Goal: Task Accomplishment & Management: Use online tool/utility

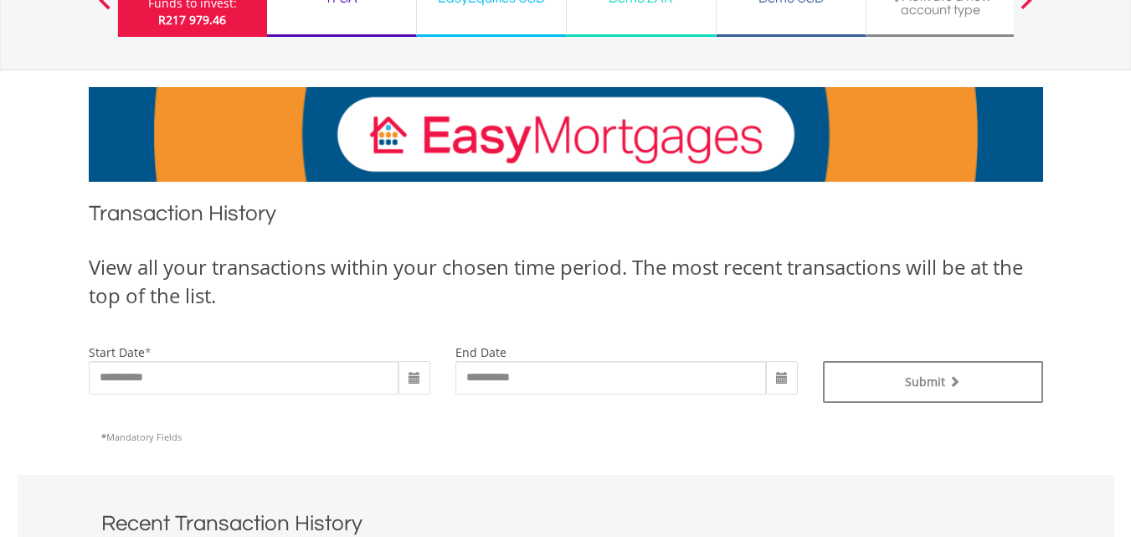
scroll to position [251, 0]
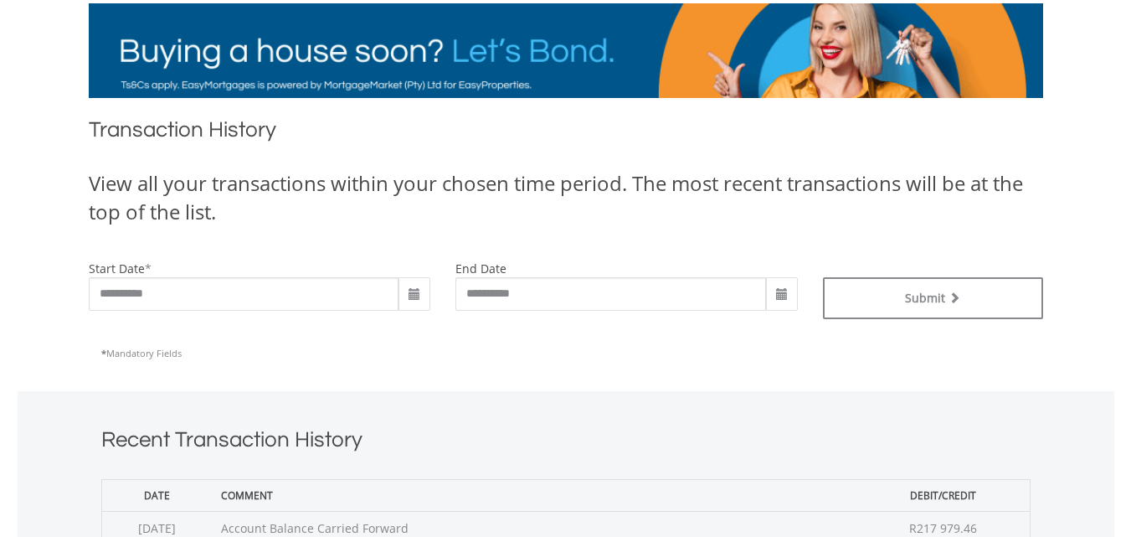
click at [414, 290] on span at bounding box center [414, 294] width 13 height 13
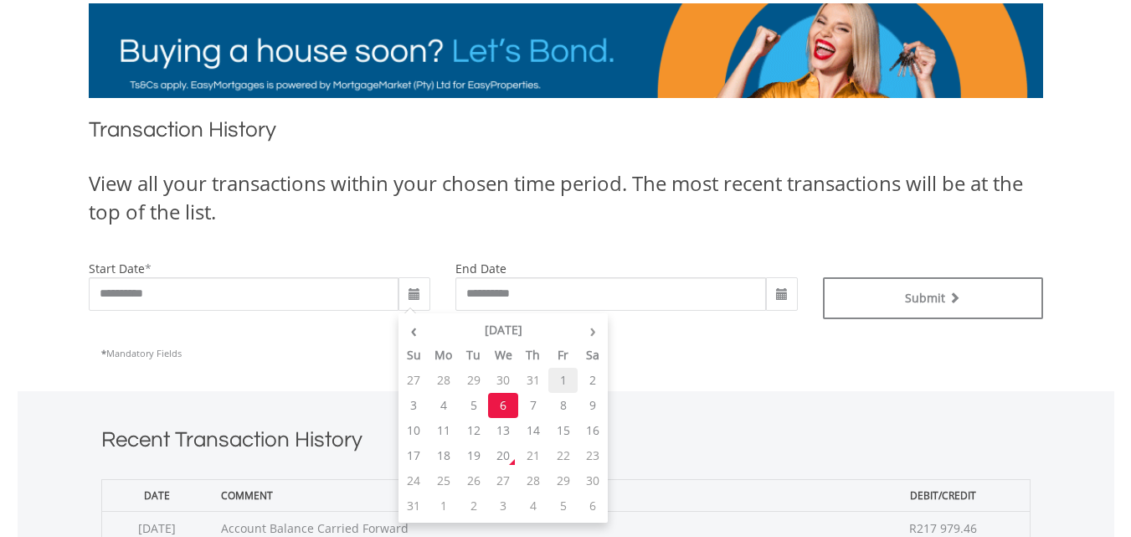
click at [567, 376] on td "1" at bounding box center [563, 379] width 30 height 25
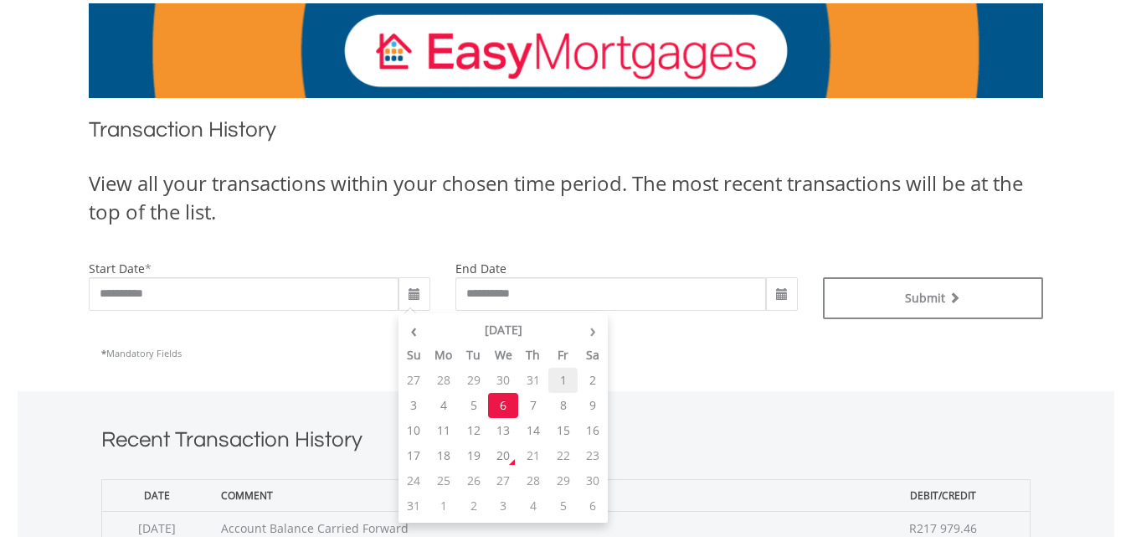
type input "**********"
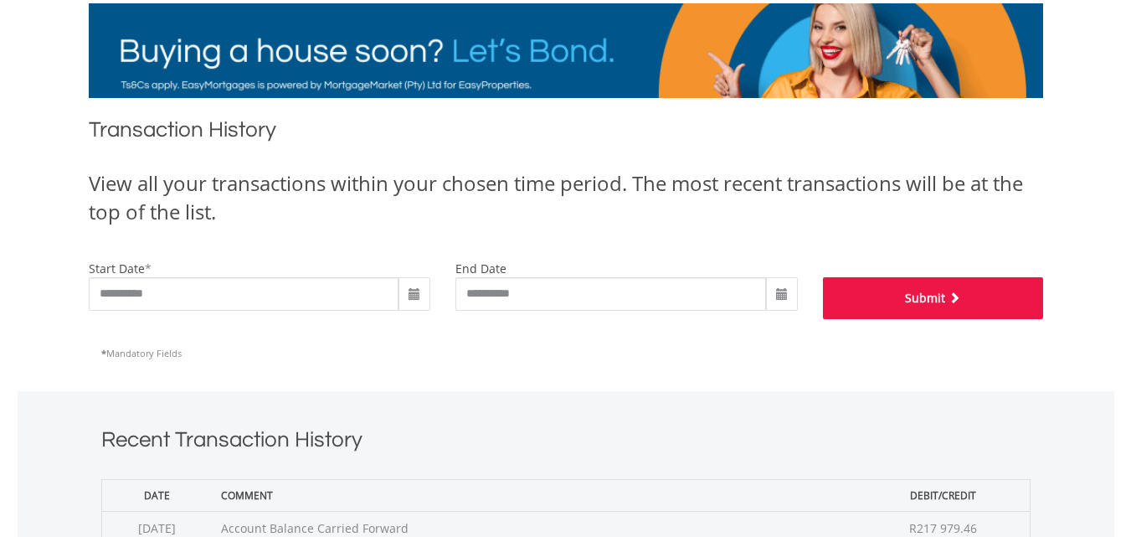
click at [873, 305] on button "Submit" at bounding box center [933, 298] width 220 height 42
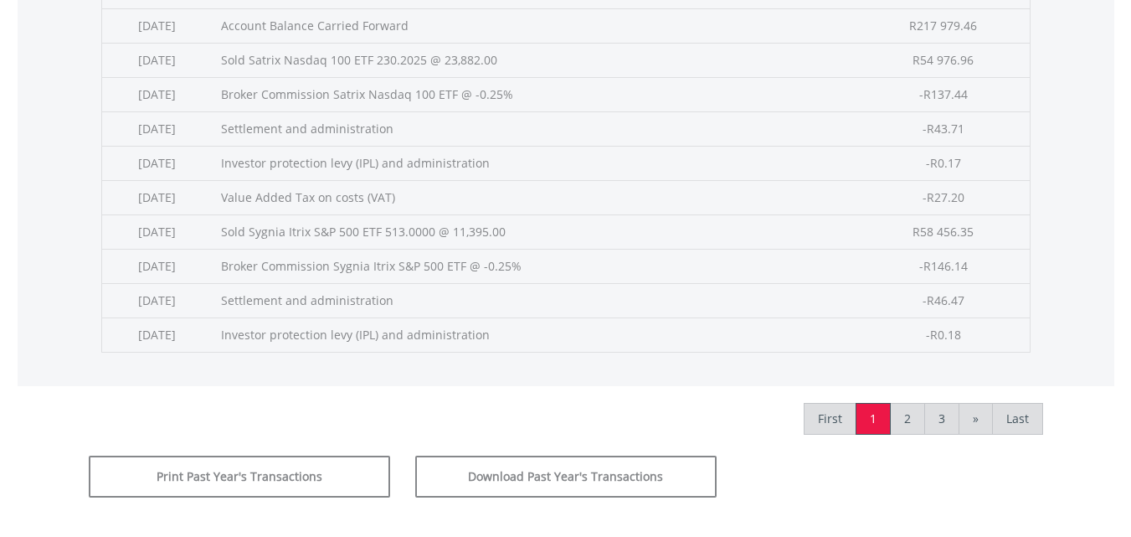
scroll to position [837, 0]
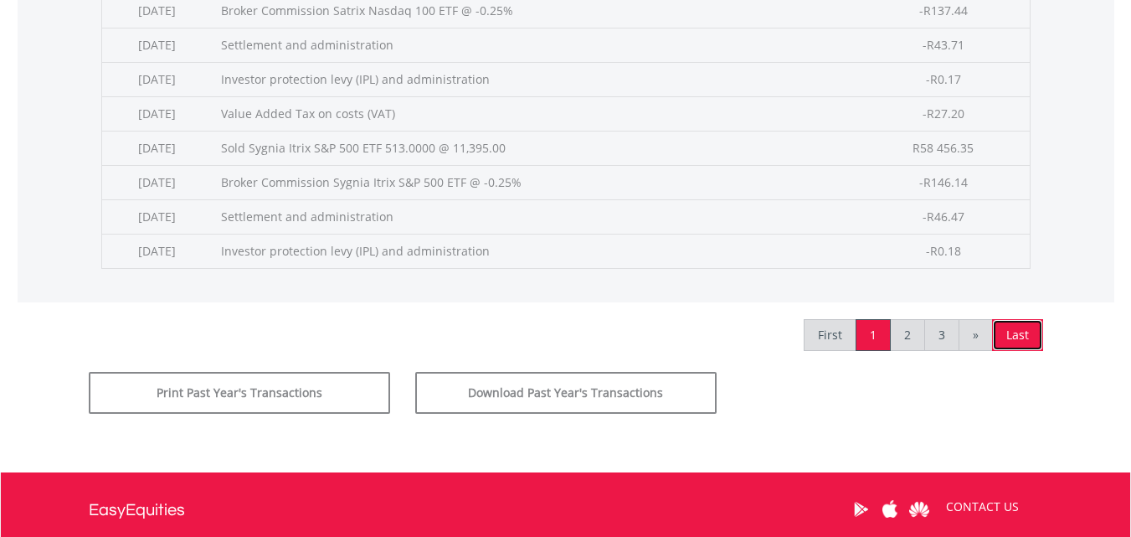
click at [1014, 332] on link "Last" at bounding box center [1017, 335] width 51 height 32
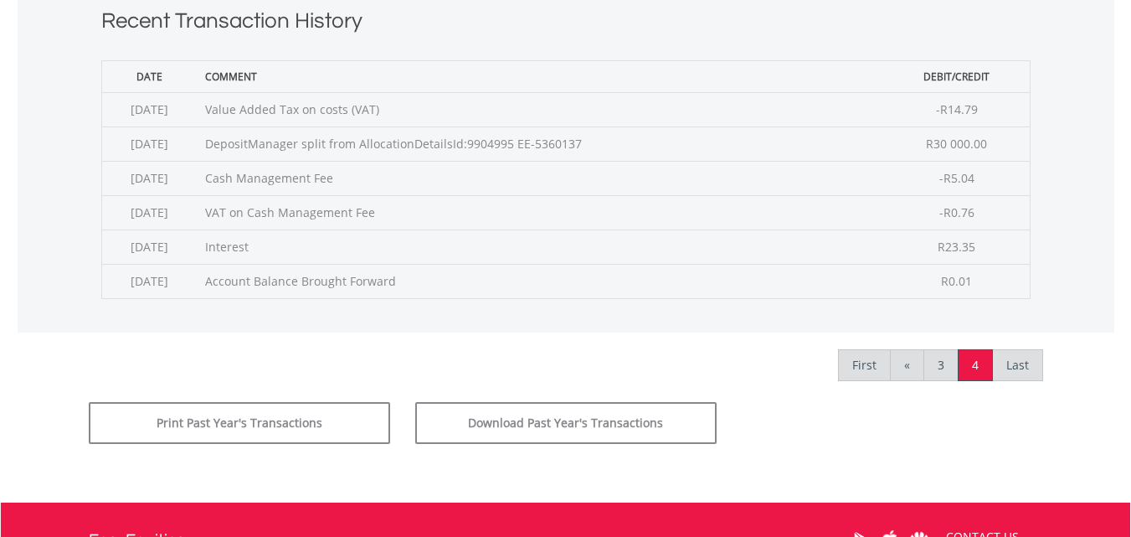
scroll to position [586, 0]
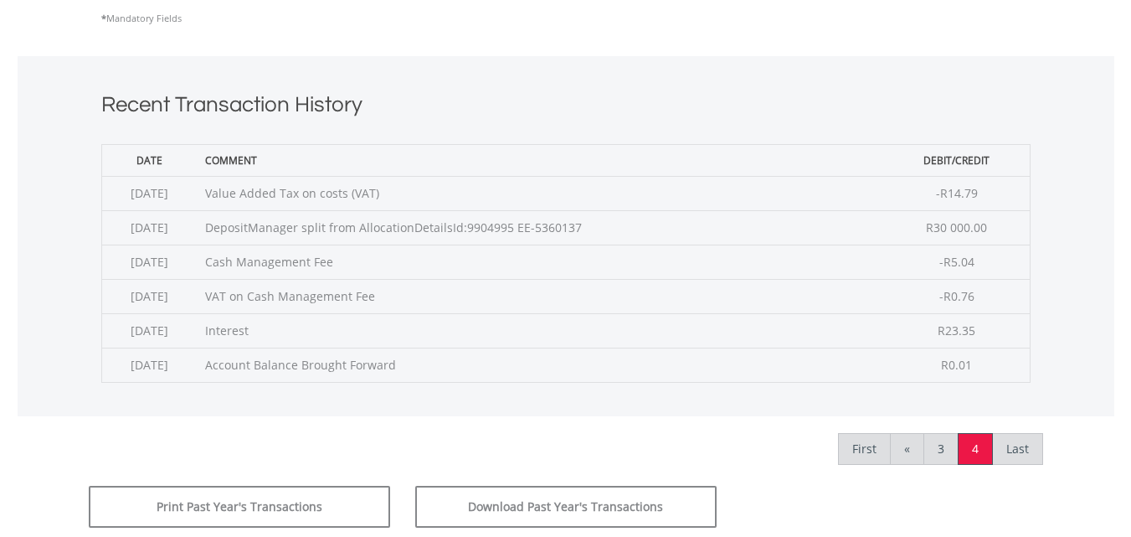
drag, startPoint x: 454, startPoint y: 373, endPoint x: 403, endPoint y: 337, distance: 62.5
click at [401, 338] on tbody "2025-08-08 Value Added Tax on costs (VAT) -R14.79 2025-08-05 DepositManager spl…" at bounding box center [565, 279] width 928 height 206
click at [904, 447] on link "«" at bounding box center [907, 449] width 34 height 32
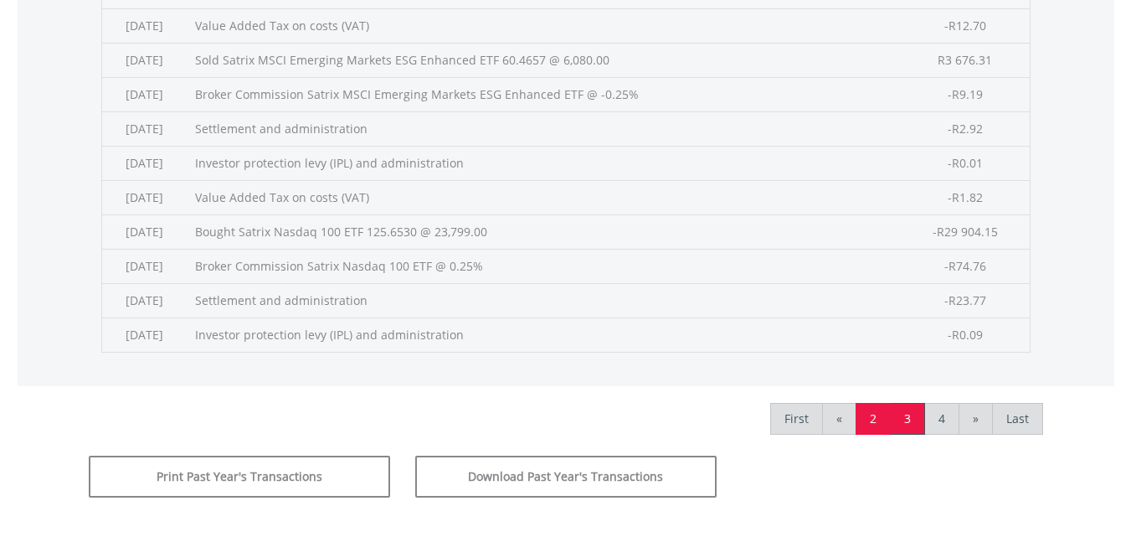
scroll to position [670, 0]
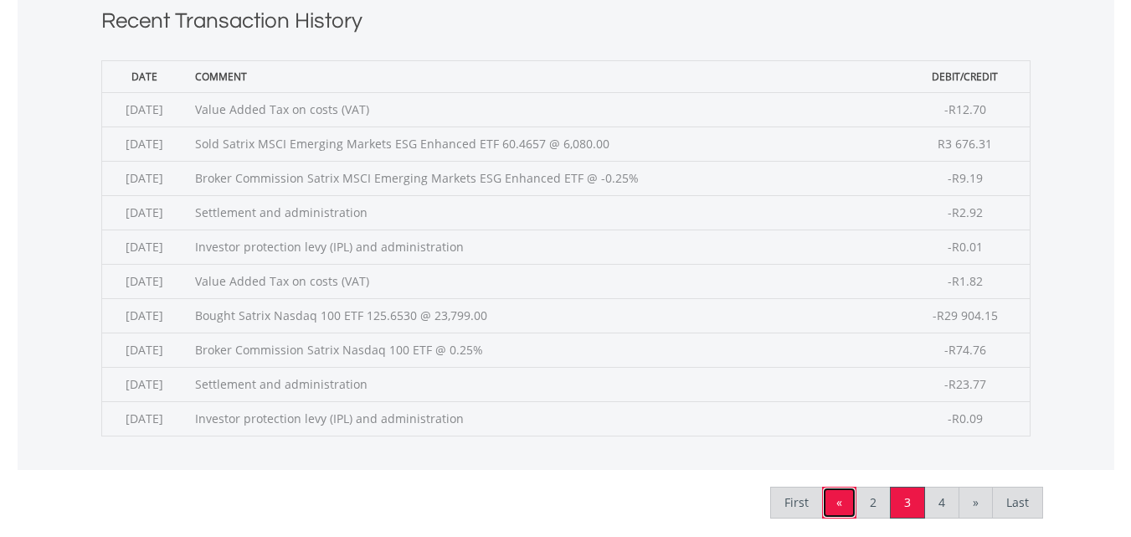
click at [839, 511] on link "«" at bounding box center [839, 502] width 34 height 32
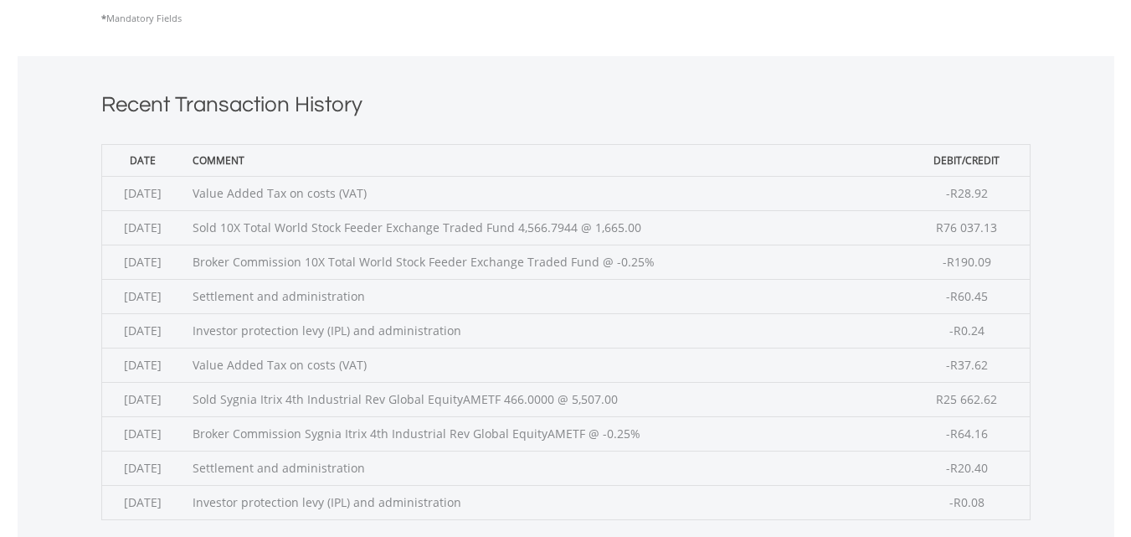
scroll to position [837, 0]
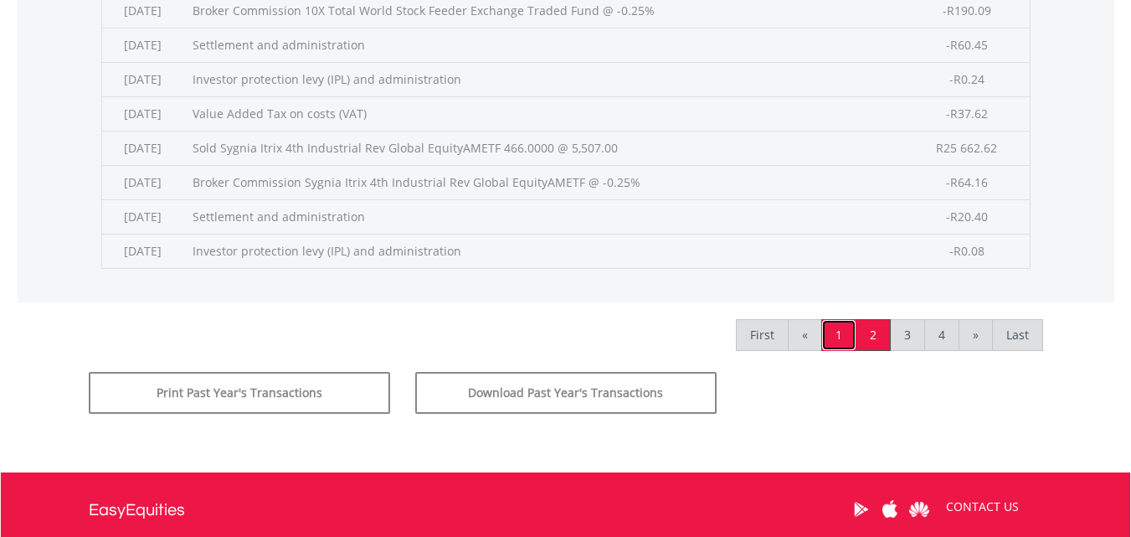
click at [823, 339] on link "1" at bounding box center [838, 335] width 35 height 32
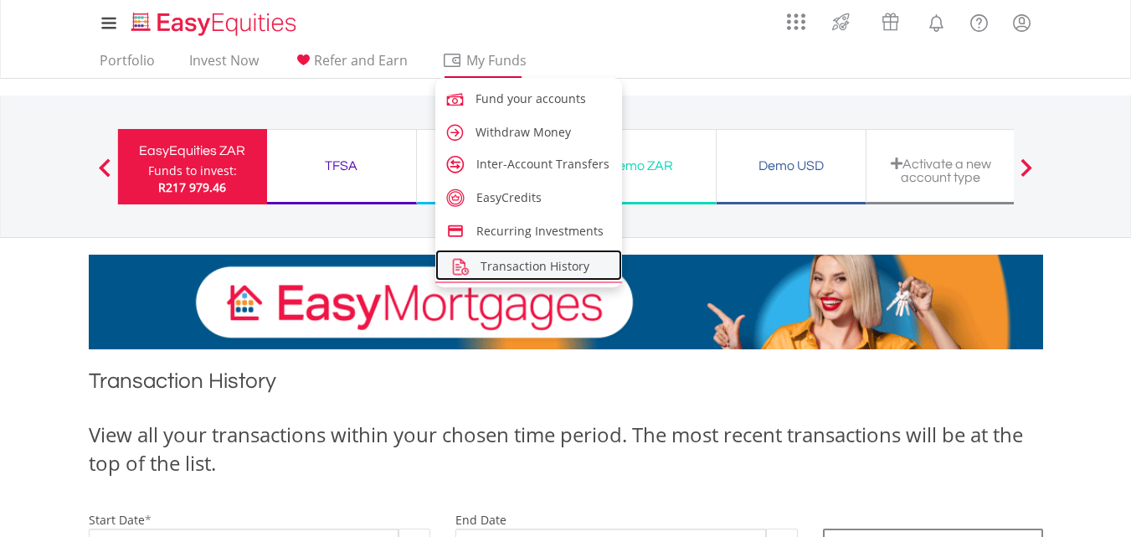
click at [543, 270] on span "Transaction History" at bounding box center [534, 266] width 109 height 16
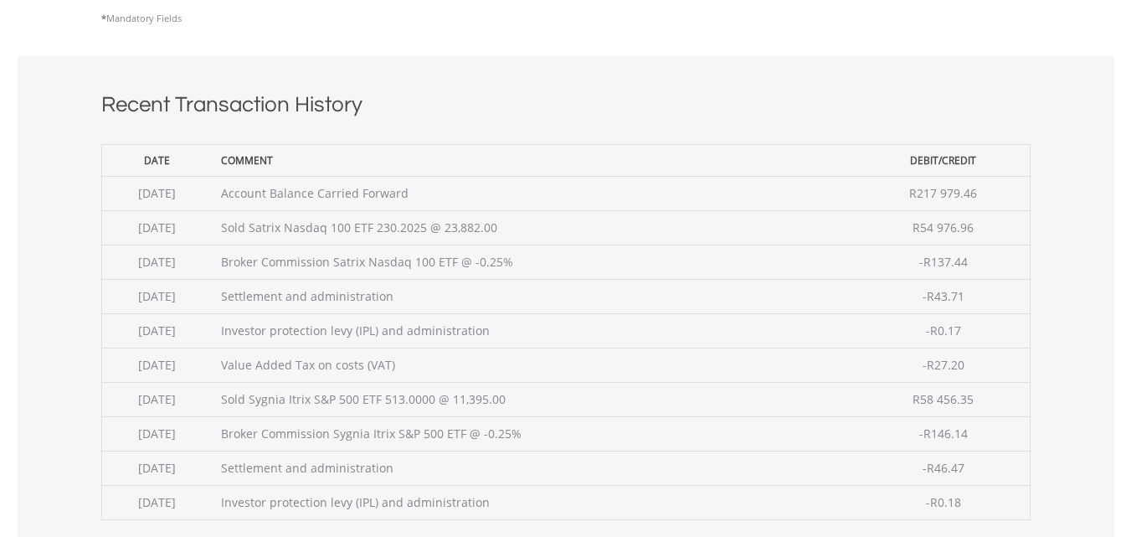
scroll to position [418, 0]
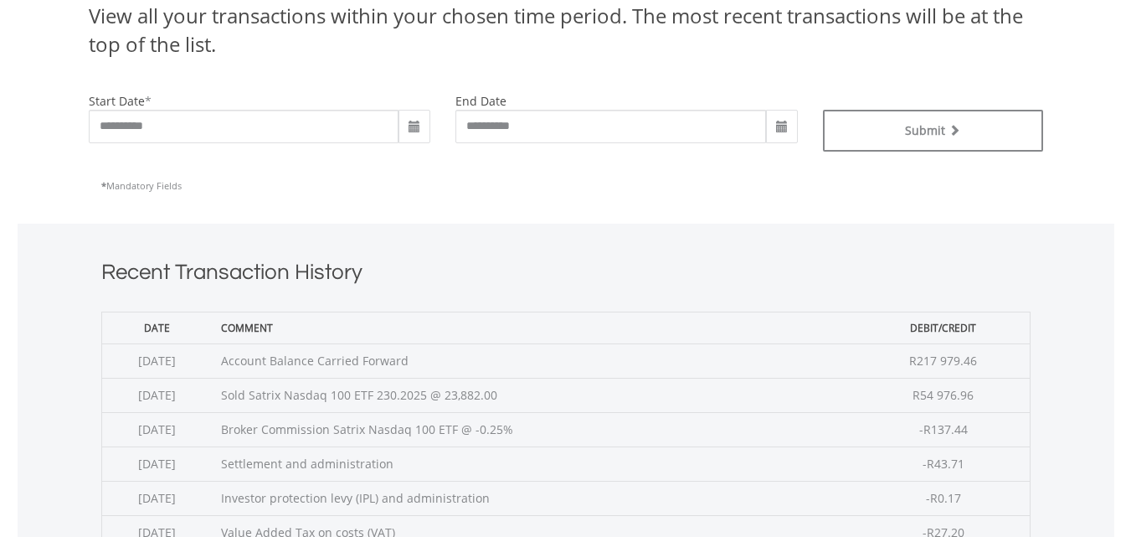
click at [404, 126] on span at bounding box center [414, 126] width 32 height 33
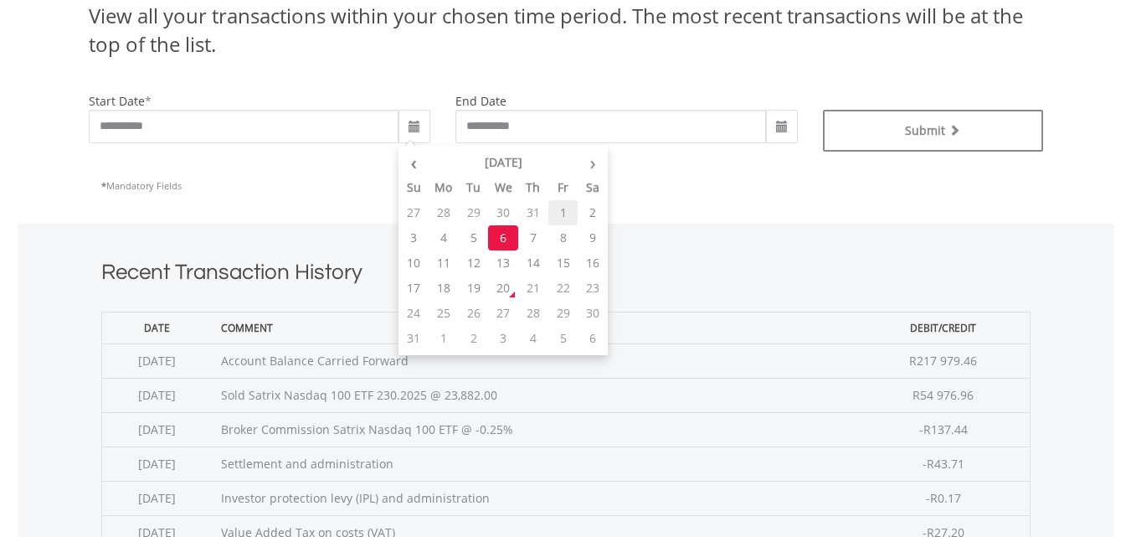
click at [567, 209] on td "1" at bounding box center [563, 212] width 30 height 25
type input "**********"
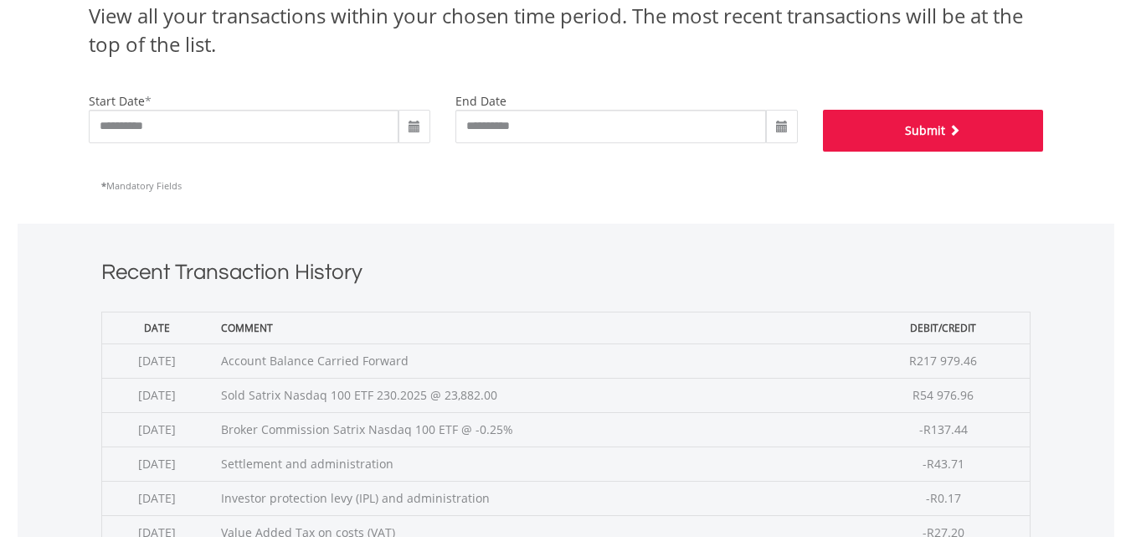
click at [888, 141] on button "Submit" at bounding box center [933, 131] width 220 height 42
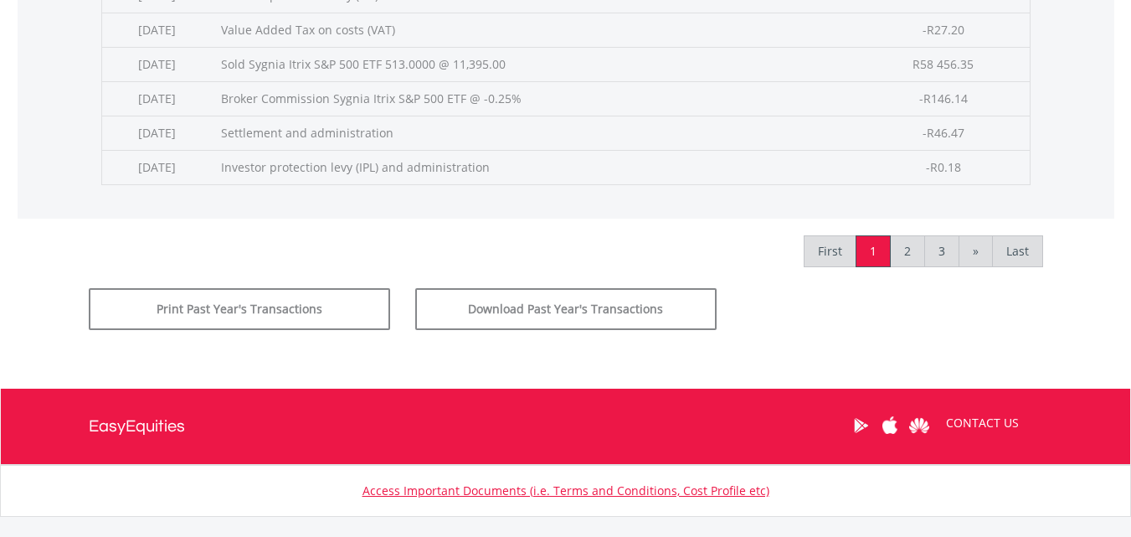
scroll to position [1004, 0]
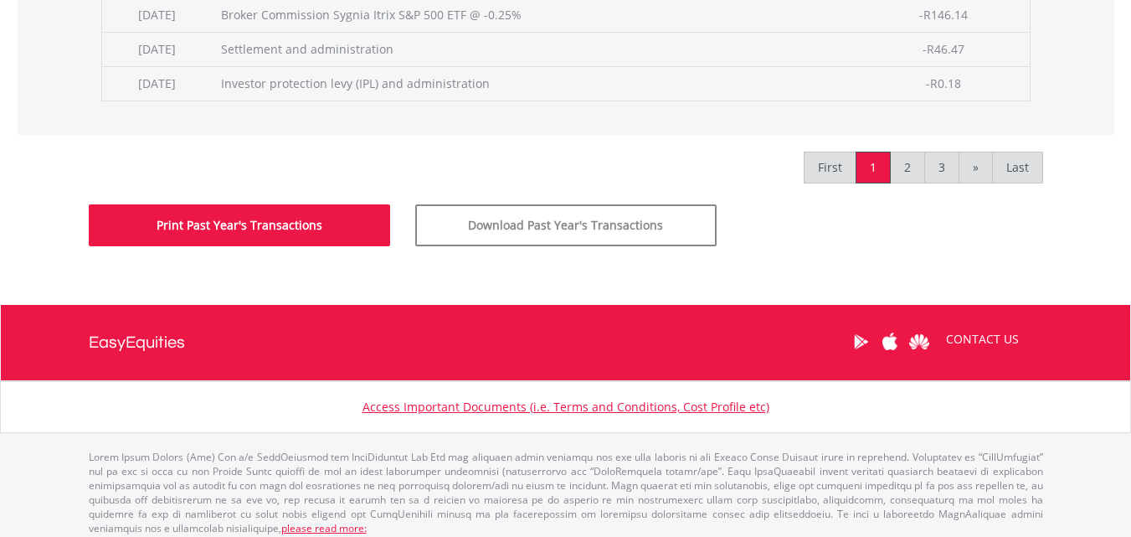
click at [224, 223] on button "Print Past Year's Transactions" at bounding box center [239, 225] width 301 height 42
click at [288, 224] on button "Print Past Year's Transactions" at bounding box center [239, 225] width 301 height 42
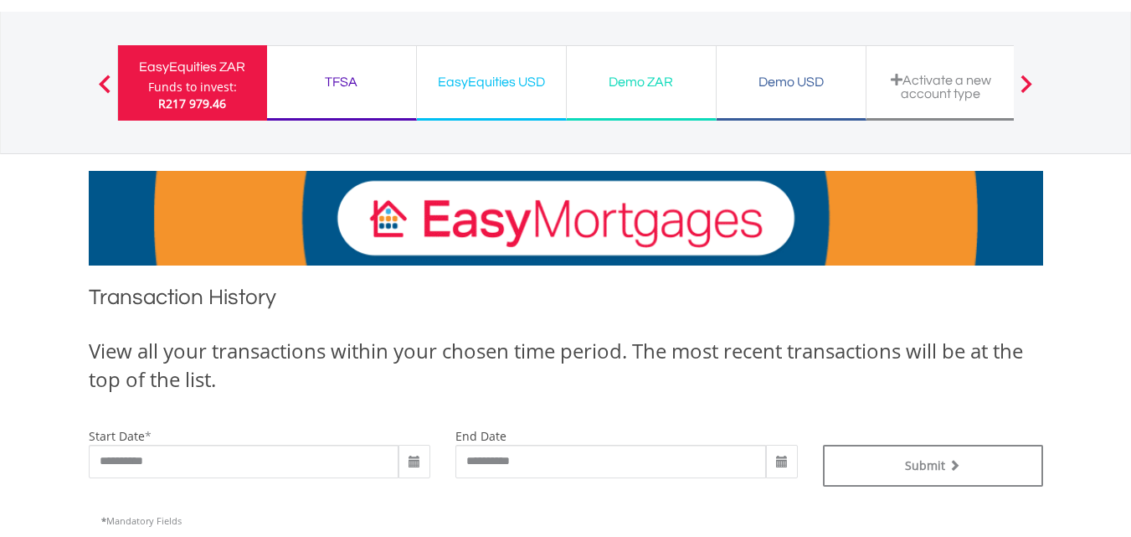
scroll to position [0, 0]
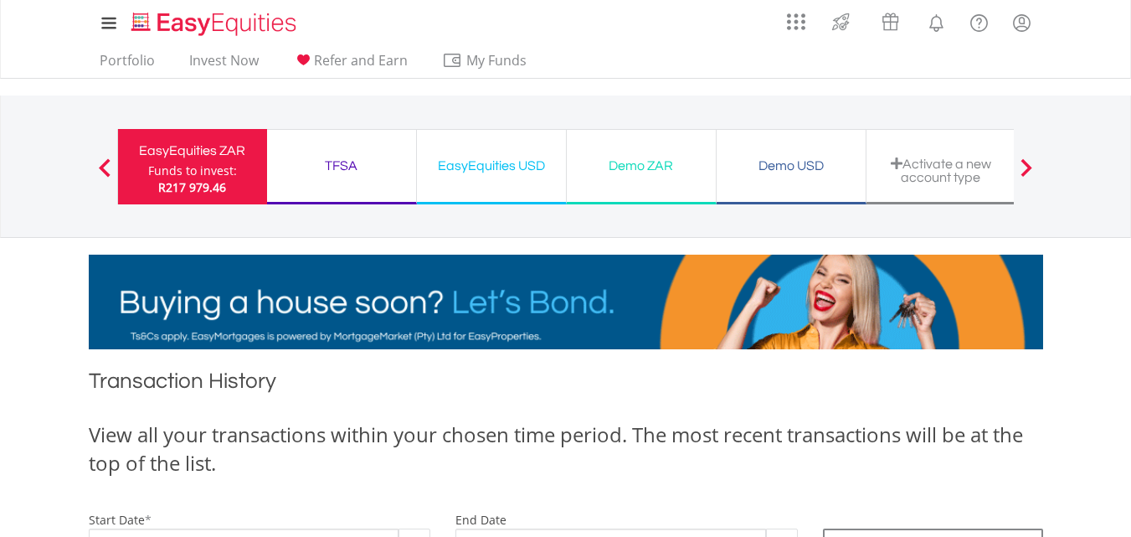
click at [194, 184] on span "R217 979.46" at bounding box center [192, 187] width 68 height 16
